Goal: Task Accomplishment & Management: Manage account settings

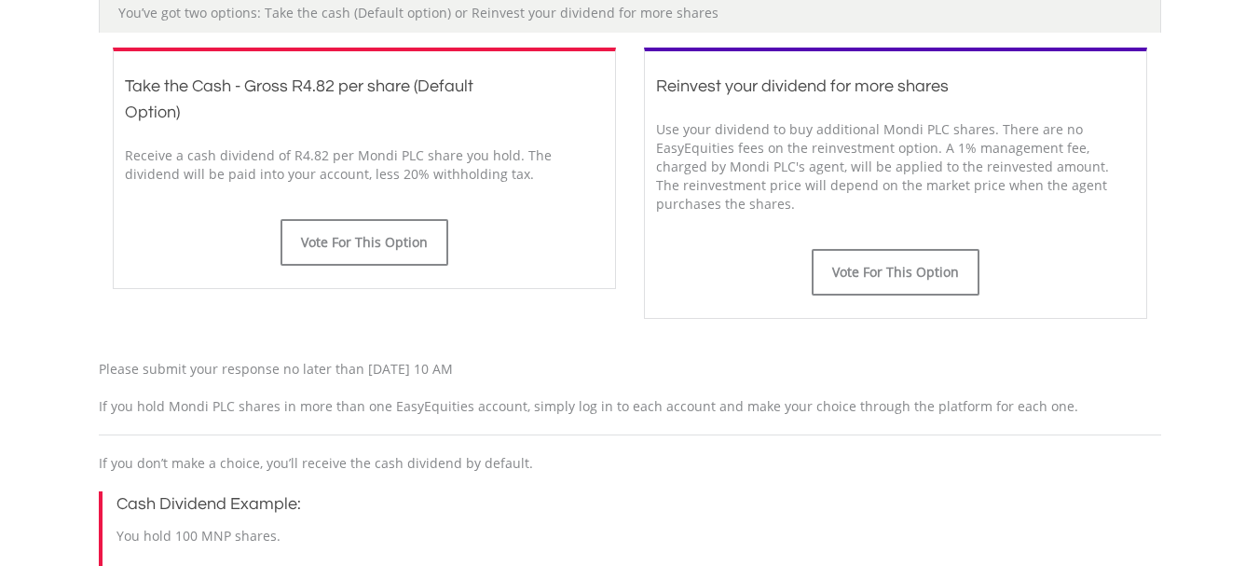
scroll to position [558, 0]
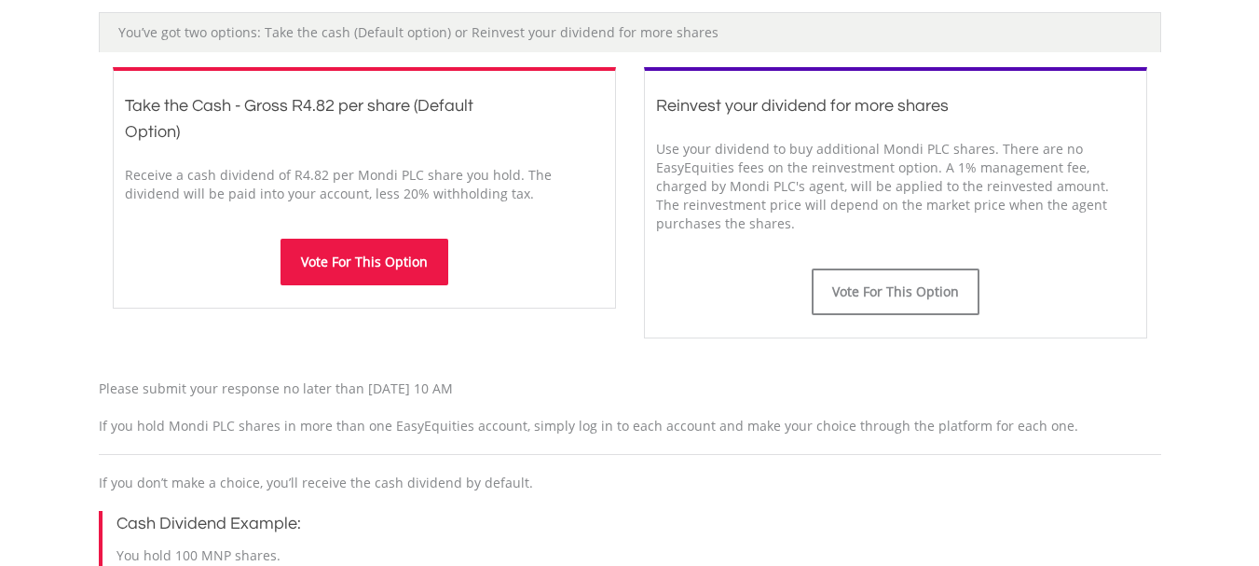
click at [339, 263] on button "Vote For This Option" at bounding box center [364, 262] width 168 height 47
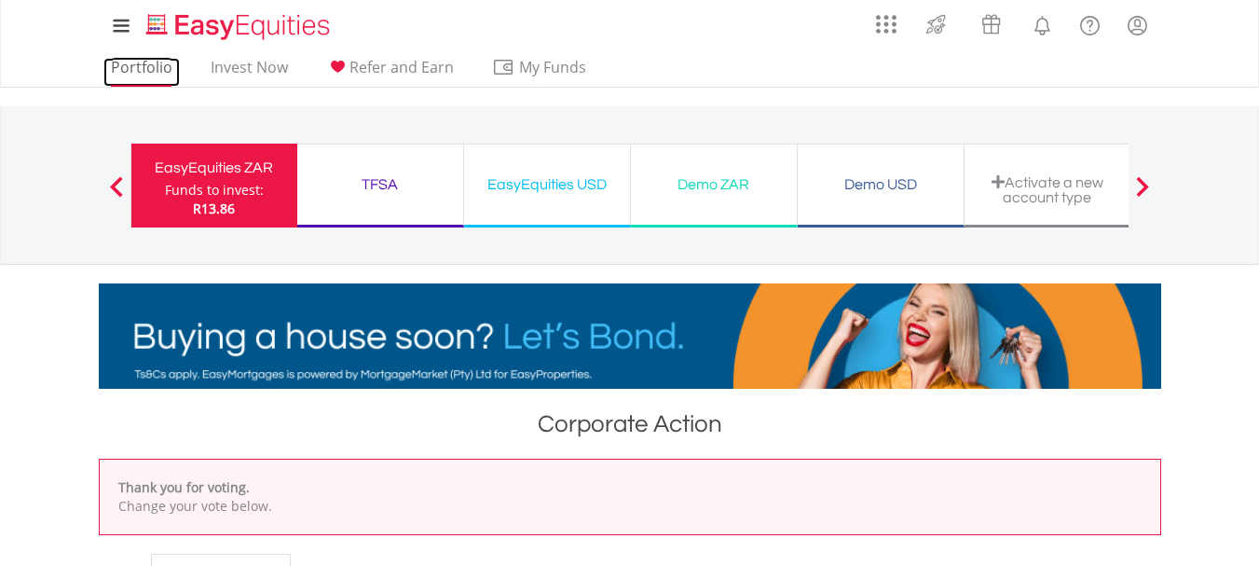
click at [129, 58] on link "Portfolio" at bounding box center [141, 72] width 76 height 29
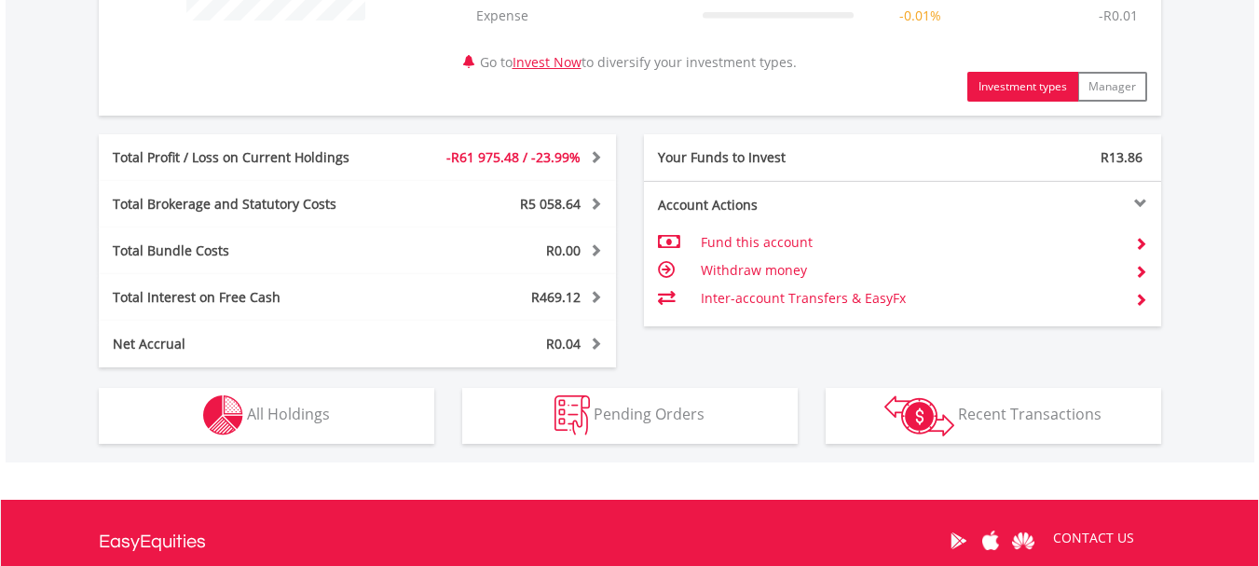
scroll to position [932, 0]
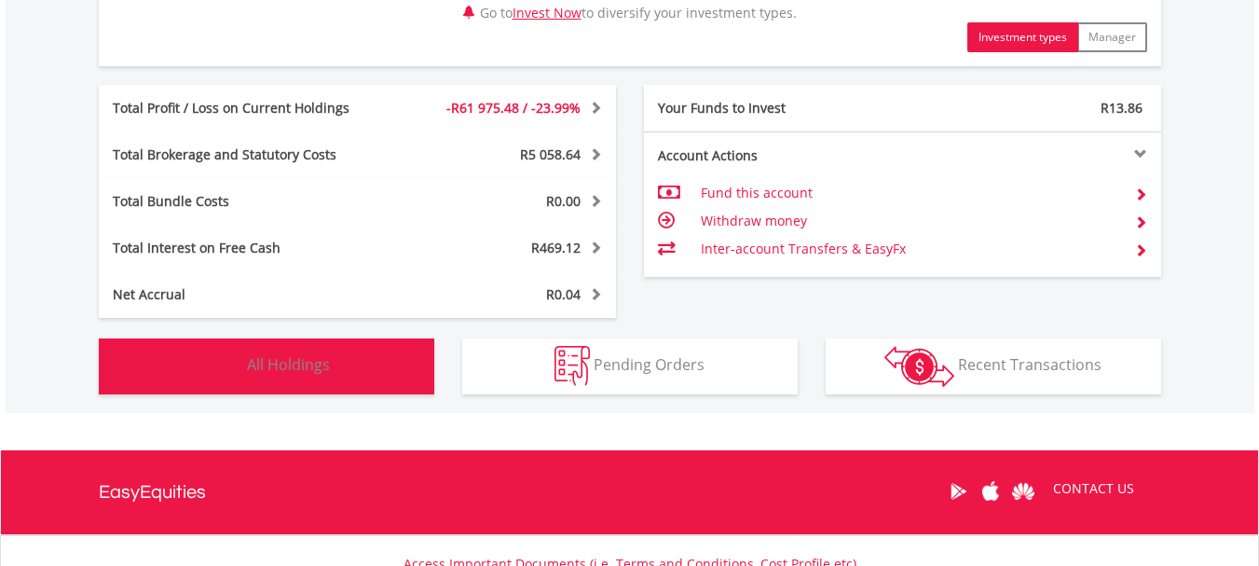
click at [336, 351] on button "Holdings All Holdings" at bounding box center [266, 366] width 335 height 56
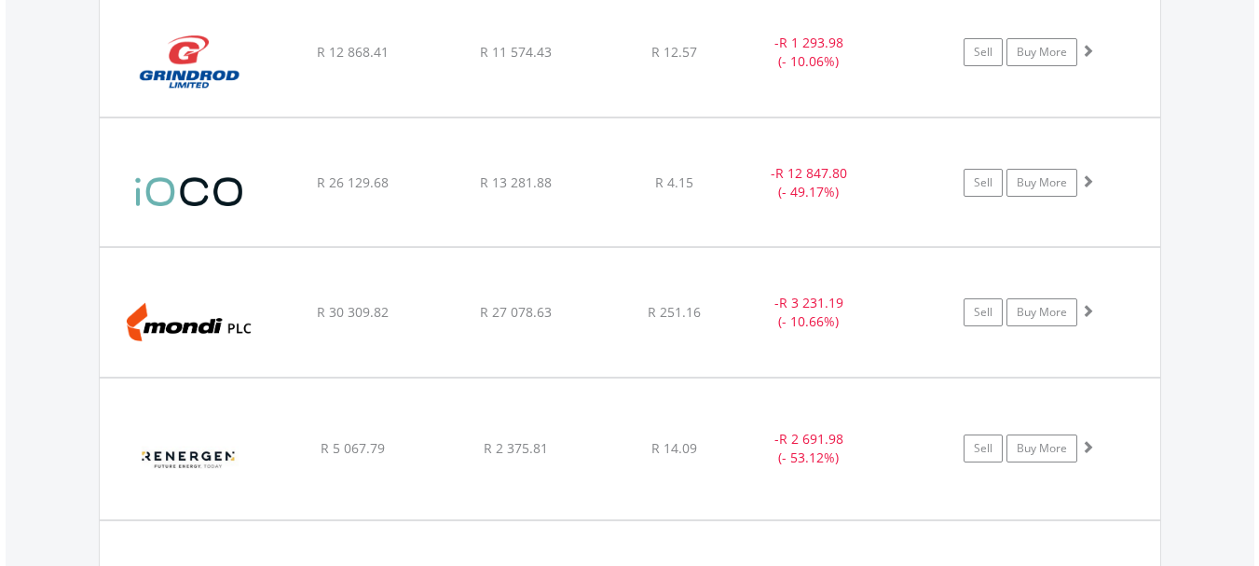
scroll to position [2034, 0]
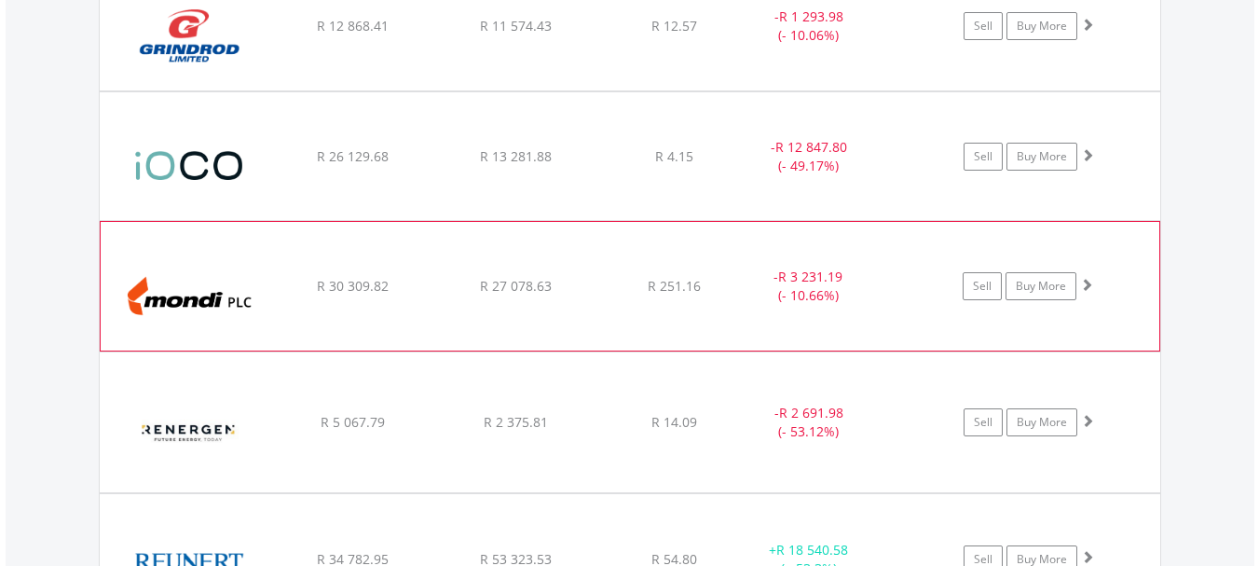
click at [194, 280] on img at bounding box center [190, 295] width 160 height 101
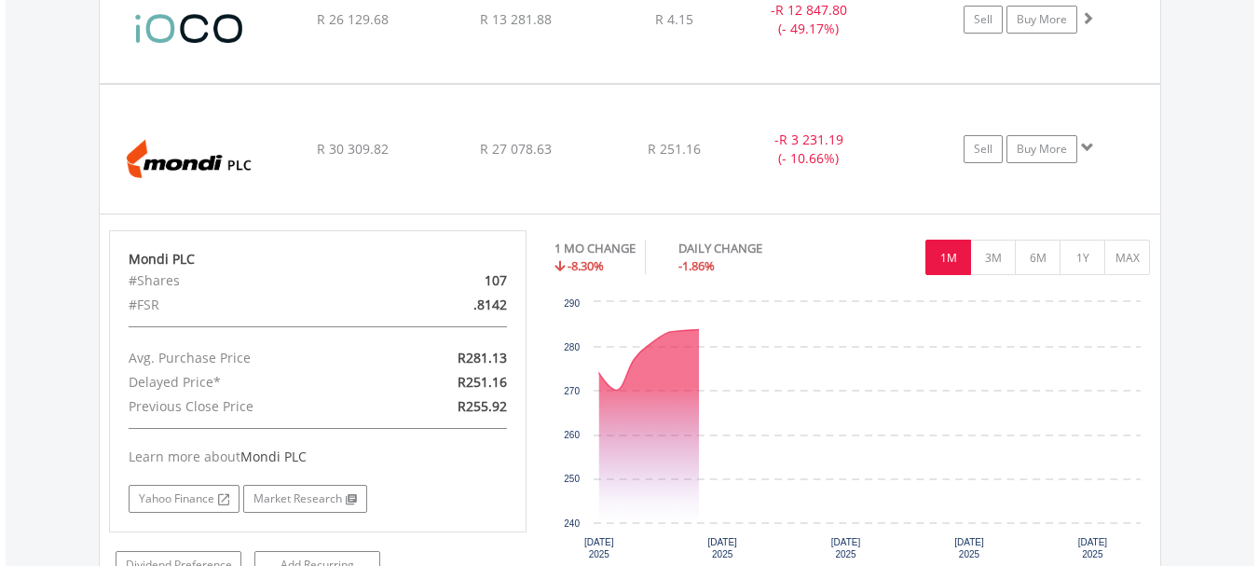
scroll to position [2314, 0]
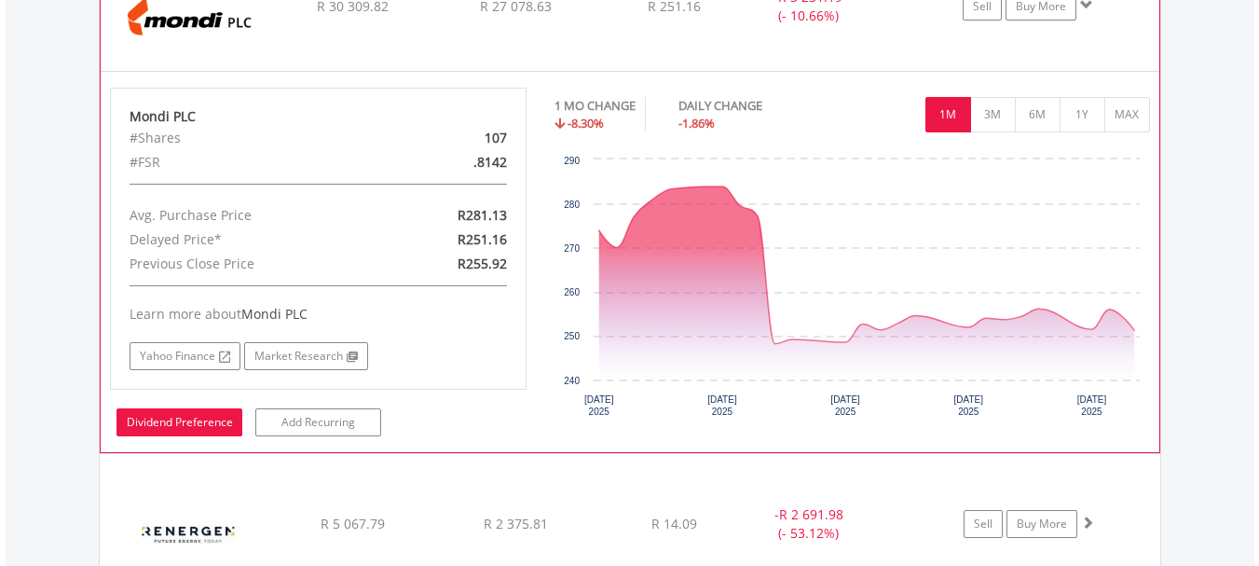
click at [182, 417] on link "Dividend Preference" at bounding box center [179, 422] width 126 height 28
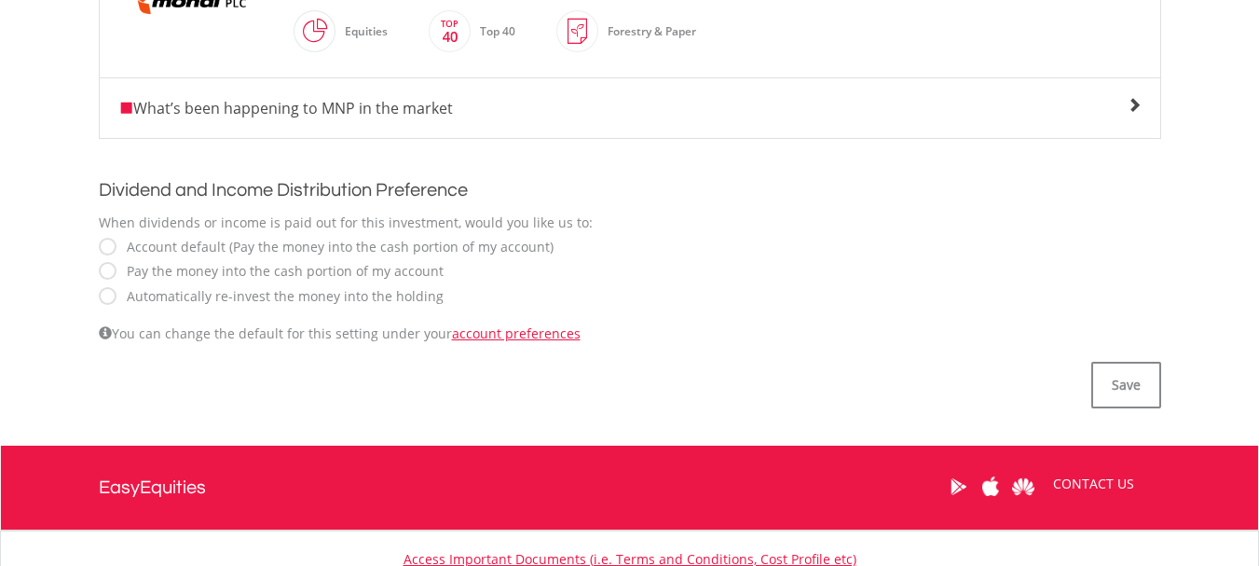
scroll to position [559, 0]
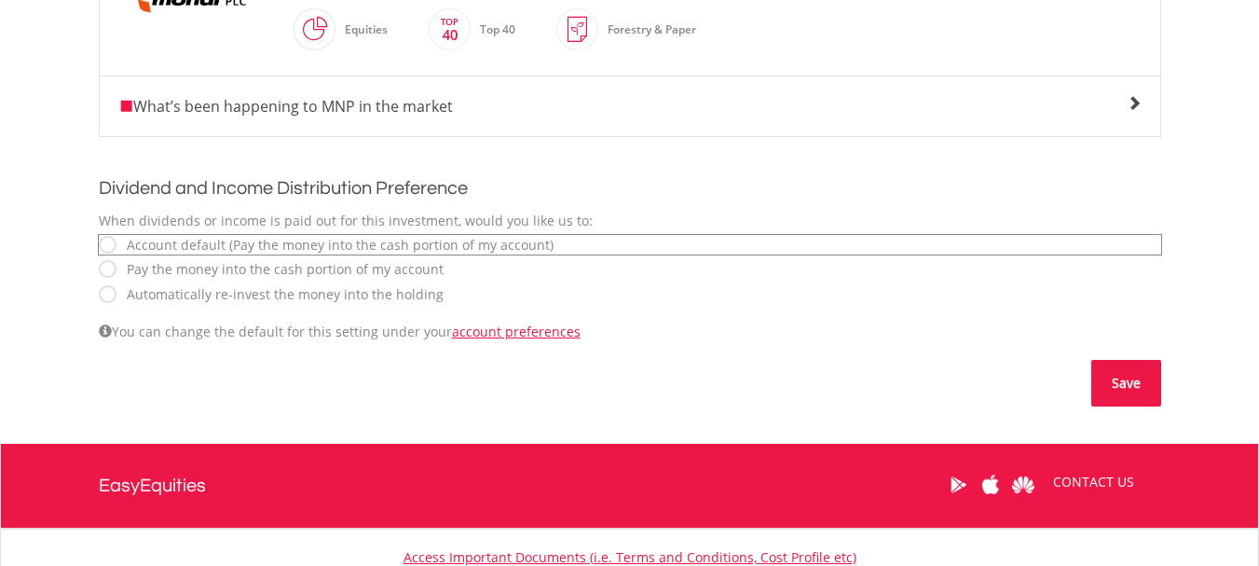
click at [1114, 378] on button "Save" at bounding box center [1126, 383] width 70 height 47
